Goal: Transaction & Acquisition: Purchase product/service

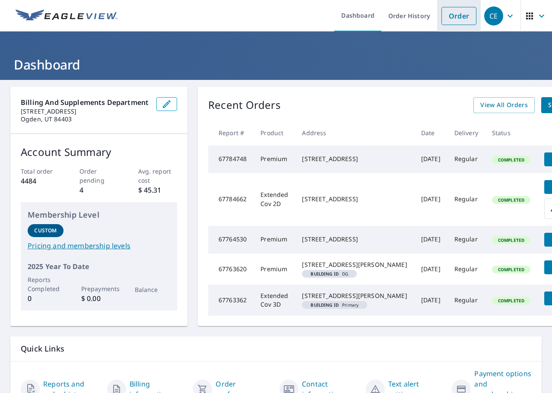
click at [448, 20] on link "Order" at bounding box center [458, 16] width 35 height 18
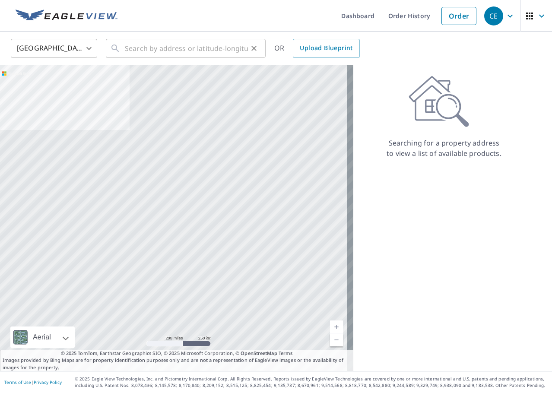
click at [124, 50] on div "​" at bounding box center [186, 48] width 160 height 19
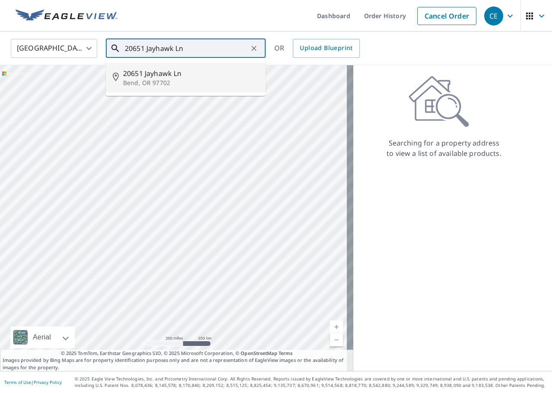
click at [143, 80] on p "Bend, OR 97702" at bounding box center [191, 83] width 136 height 9
type input "[STREET_ADDRESS]"
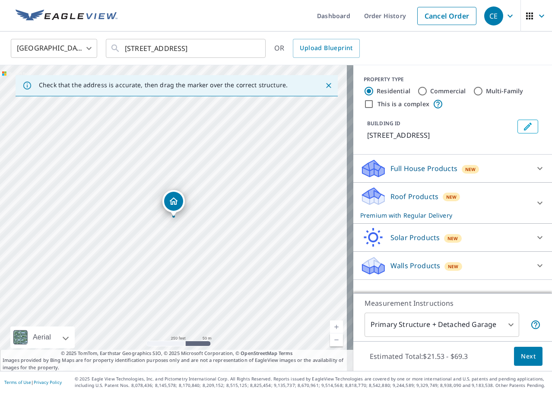
click at [521, 360] on span "Next" at bounding box center [528, 356] width 15 height 11
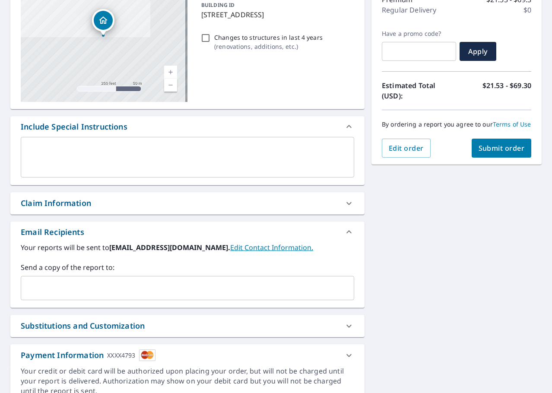
scroll to position [130, 0]
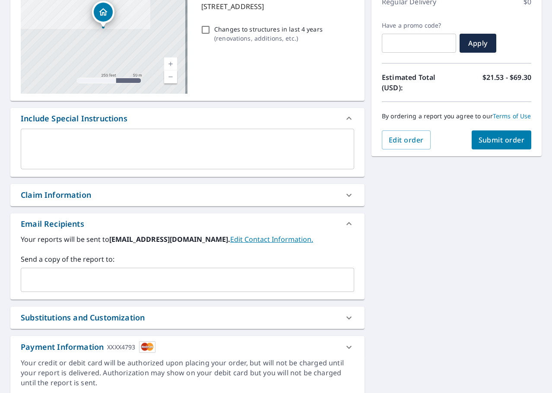
click at [97, 278] on input "text" at bounding box center [181, 280] width 313 height 16
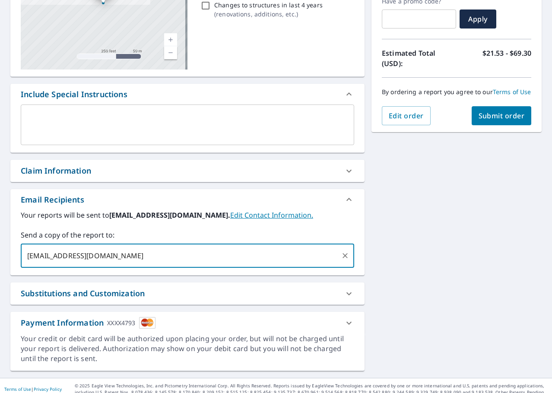
scroll to position [161, 0]
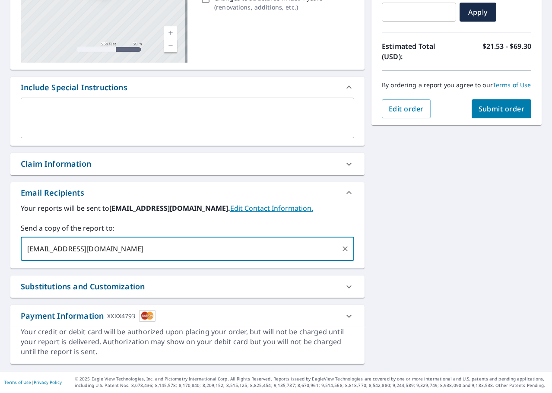
type input "[EMAIL_ADDRESS][DOMAIN_NAME]"
click at [486, 114] on span "Submit order" at bounding box center [502, 109] width 46 height 10
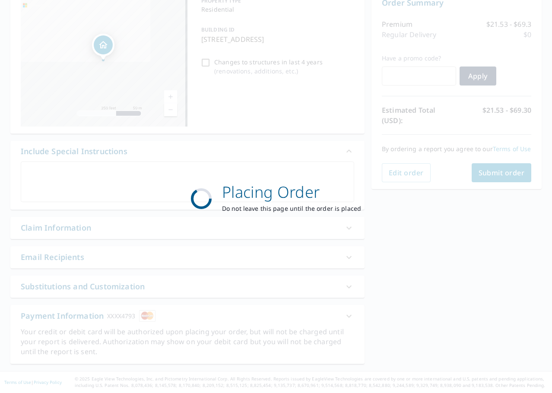
scroll to position [97, 0]
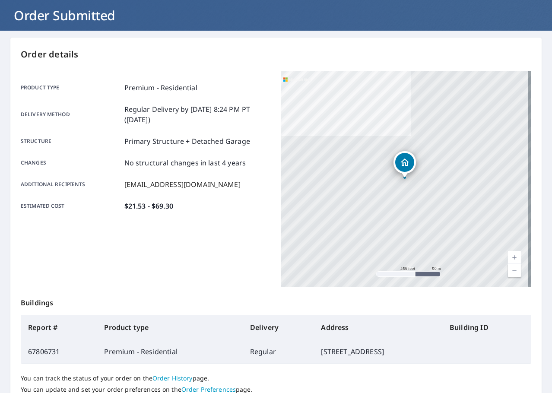
scroll to position [115, 0]
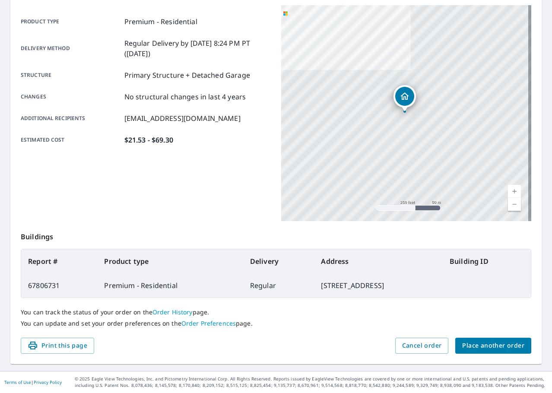
click at [482, 348] on span "Place another order" at bounding box center [493, 345] width 62 height 11
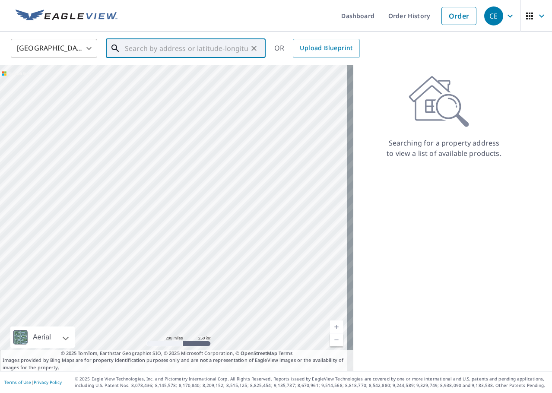
click at [142, 48] on input "text" at bounding box center [186, 48] width 123 height 24
click at [154, 79] on p "Bend, OR 97701" at bounding box center [191, 83] width 136 height 9
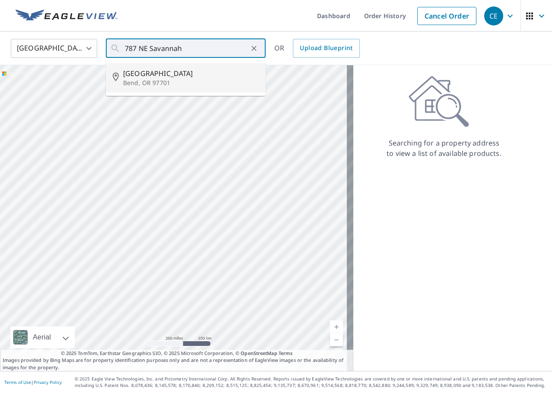
type input "[STREET_ADDRESS][PERSON_NAME]"
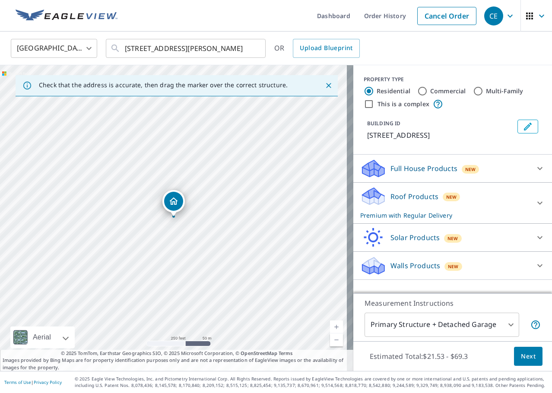
click at [521, 358] on span "Next" at bounding box center [528, 356] width 15 height 11
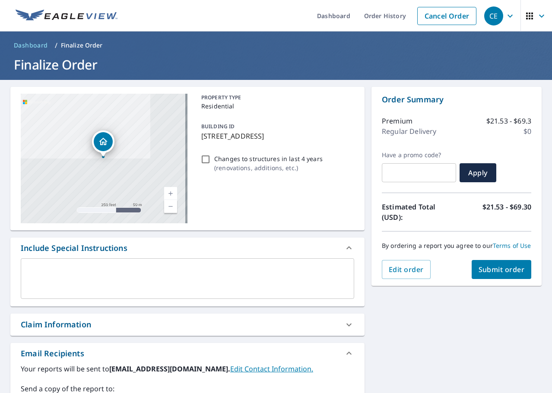
scroll to position [130, 0]
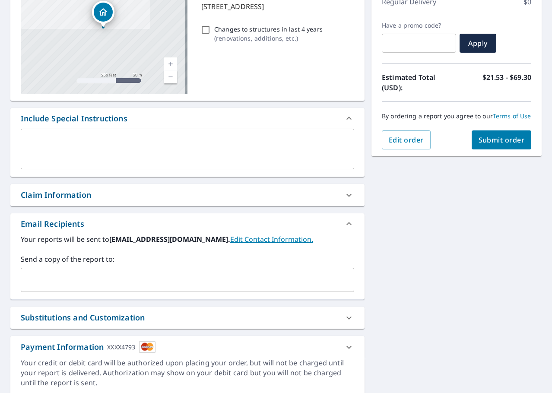
click at [63, 283] on input "text" at bounding box center [181, 280] width 313 height 16
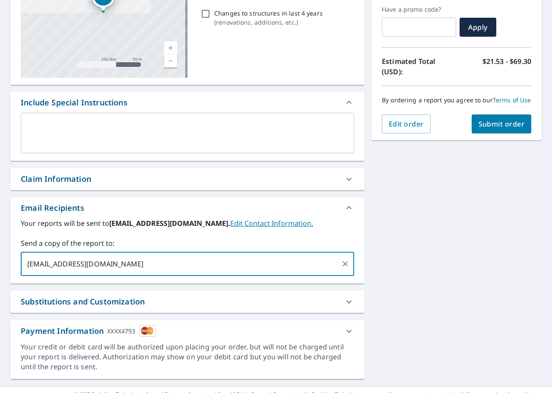
scroll to position [161, 0]
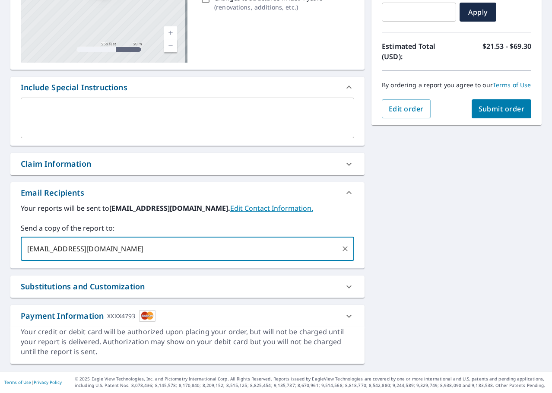
type input "[EMAIL_ADDRESS][DOMAIN_NAME]"
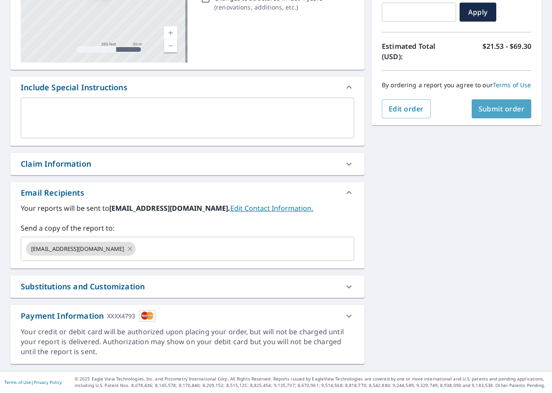
click at [488, 114] on span "Submit order" at bounding box center [502, 109] width 46 height 10
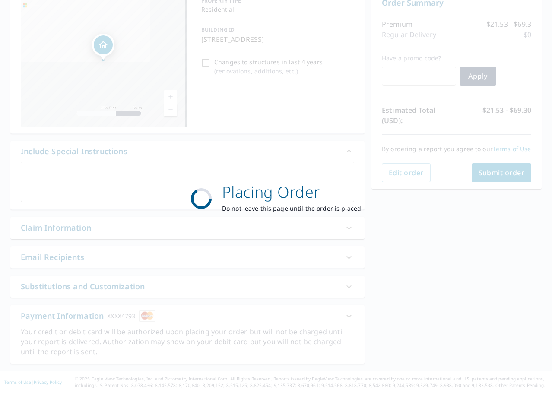
scroll to position [97, 0]
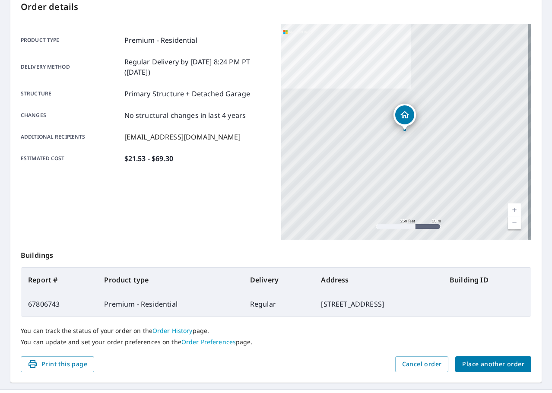
click at [485, 362] on span "Place another order" at bounding box center [493, 364] width 62 height 11
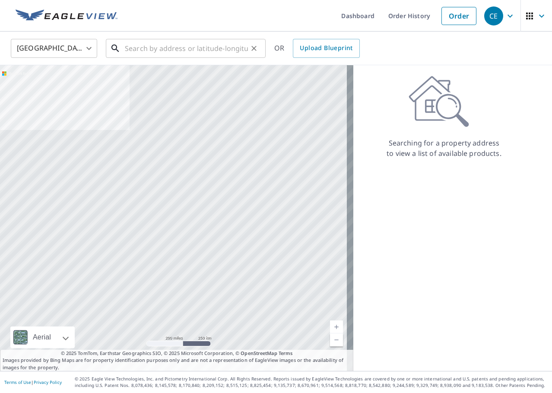
click at [182, 47] on input "text" at bounding box center [186, 48] width 123 height 24
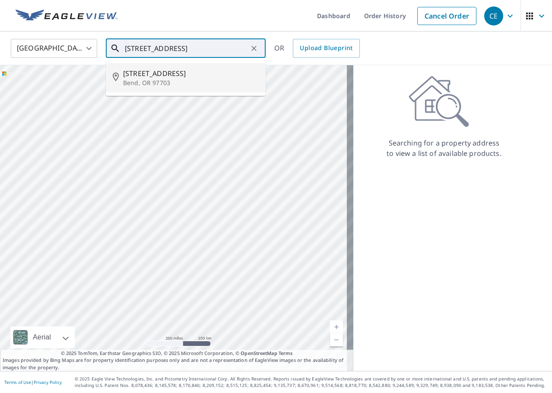
click at [153, 79] on p "Bend, OR 97703" at bounding box center [191, 83] width 136 height 9
type input "[STREET_ADDRESS]"
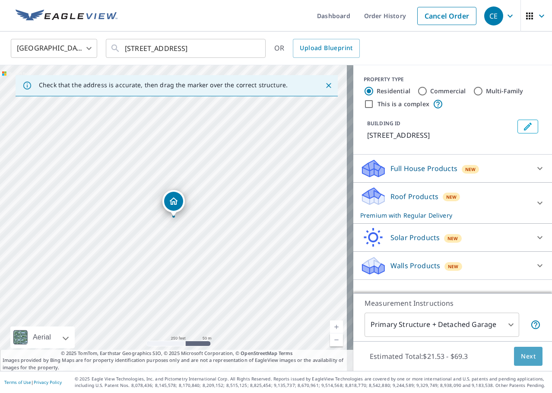
click at [525, 359] on span "Next" at bounding box center [528, 356] width 15 height 11
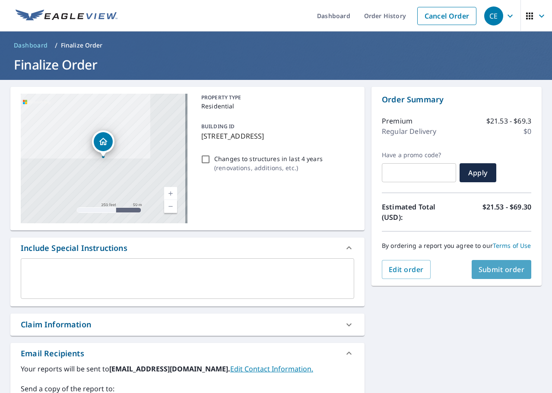
click at [502, 274] on span "Submit order" at bounding box center [502, 270] width 46 height 10
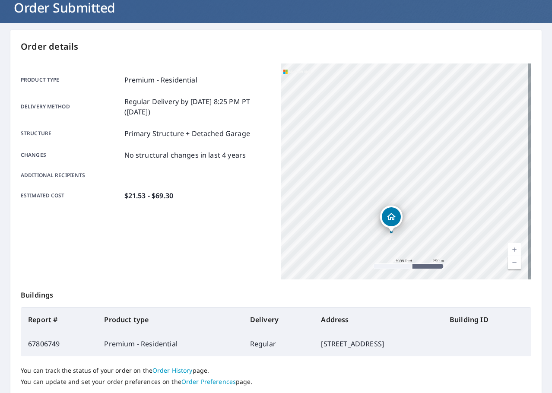
scroll to position [115, 0]
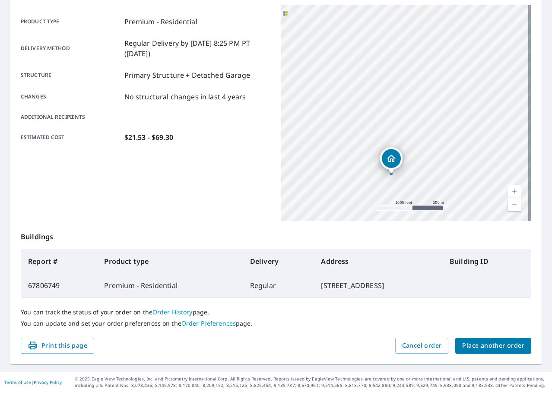
click at [487, 348] on span "Place another order" at bounding box center [493, 345] width 62 height 11
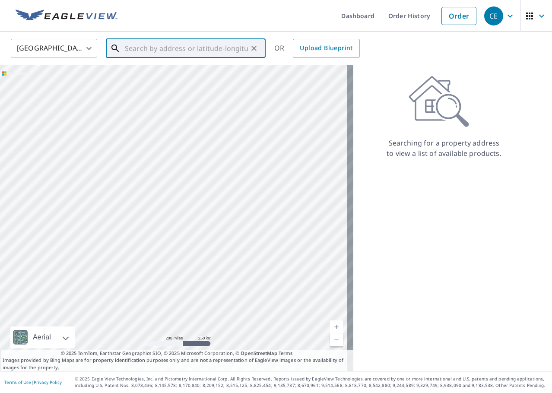
click at [149, 50] on input "text" at bounding box center [186, 48] width 123 height 24
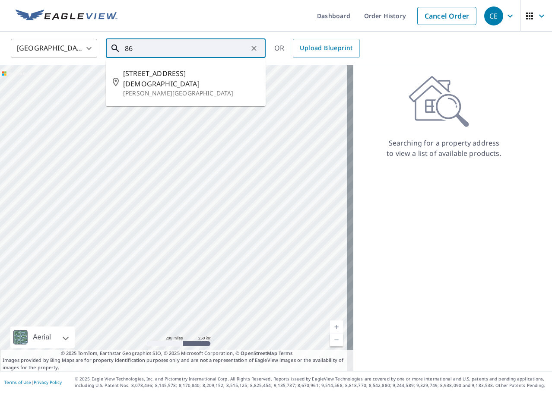
type input "8"
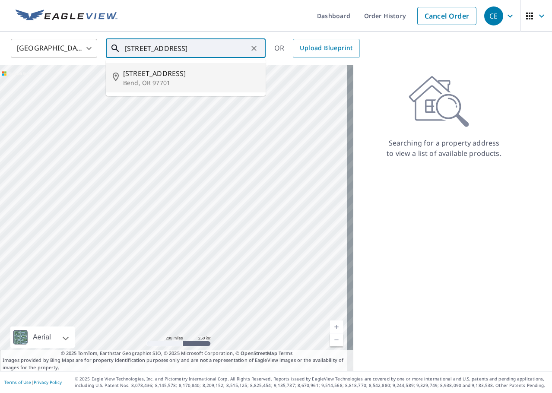
click at [152, 77] on span "[STREET_ADDRESS]" at bounding box center [191, 73] width 136 height 10
type input "[STREET_ADDRESS]"
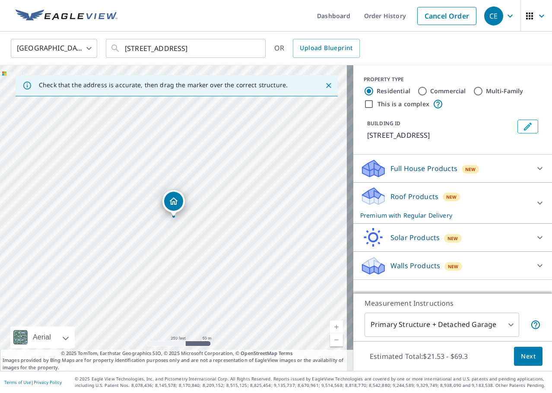
click at [501, 327] on body "CE CE Dashboard Order History Cancel Order CE United States [GEOGRAPHIC_DATA] ​…" at bounding box center [276, 196] width 552 height 393
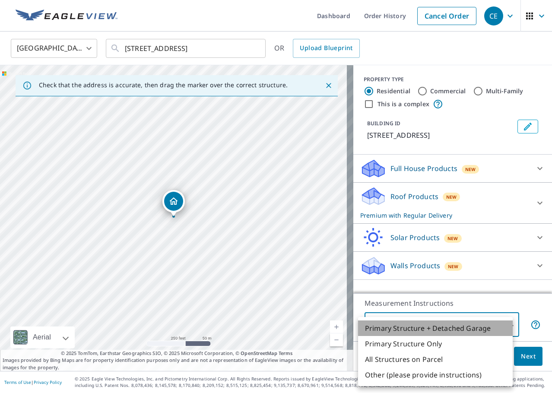
click at [501, 327] on li "Primary Structure + Detached Garage" at bounding box center [435, 328] width 155 height 16
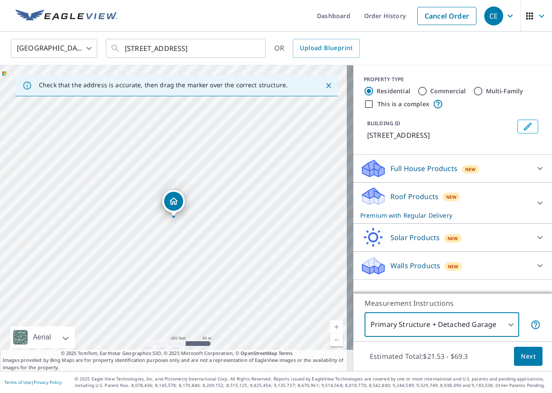
click at [523, 356] on span "Next" at bounding box center [528, 356] width 15 height 11
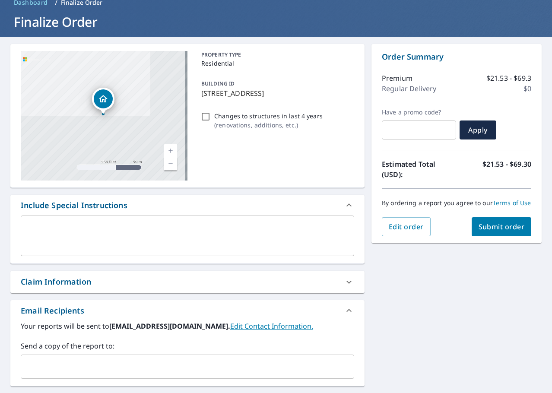
scroll to position [161, 0]
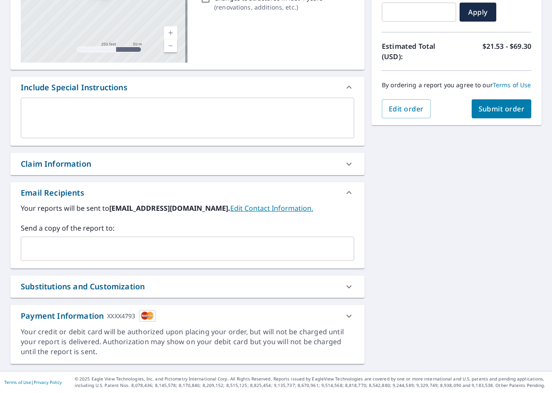
click at [129, 244] on input "text" at bounding box center [181, 249] width 313 height 16
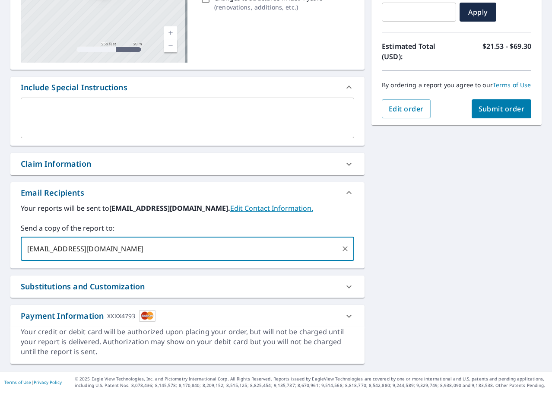
type input "[EMAIL_ADDRESS][DOMAIN_NAME]"
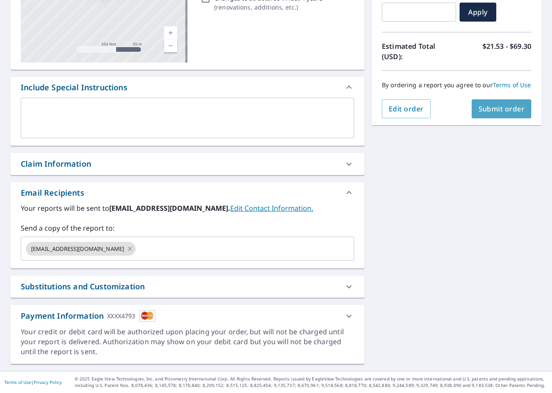
click at [479, 114] on span "Submit order" at bounding box center [502, 109] width 46 height 10
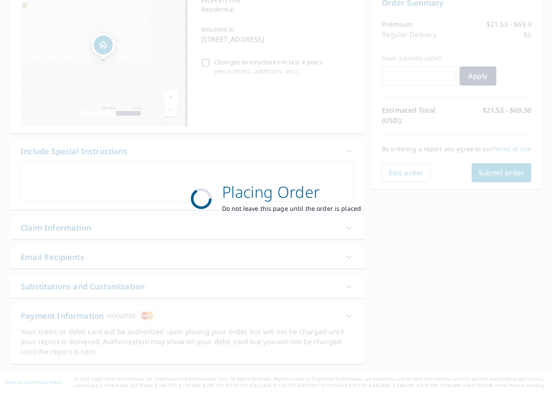
scroll to position [97, 0]
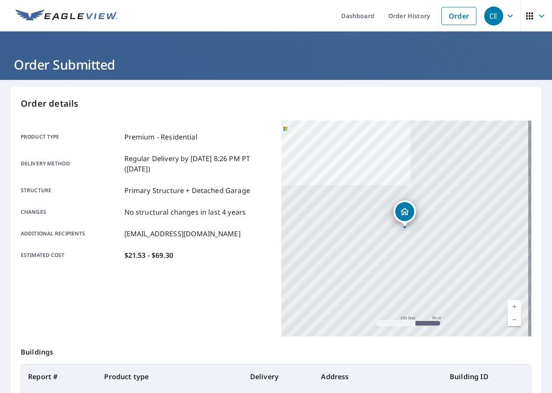
click at [507, 17] on icon "button" at bounding box center [509, 15] width 5 height 3
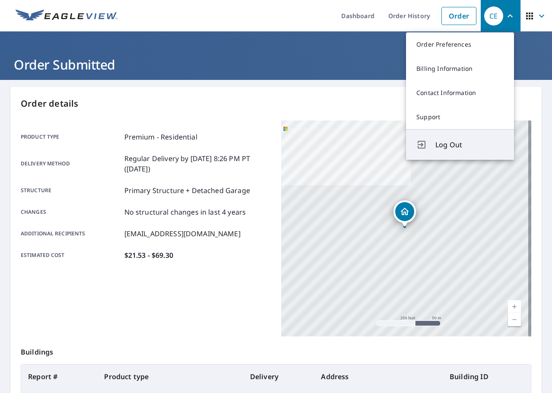
click at [453, 145] on span "Log Out" at bounding box center [469, 145] width 68 height 10
